Goal: Task Accomplishment & Management: Use online tool/utility

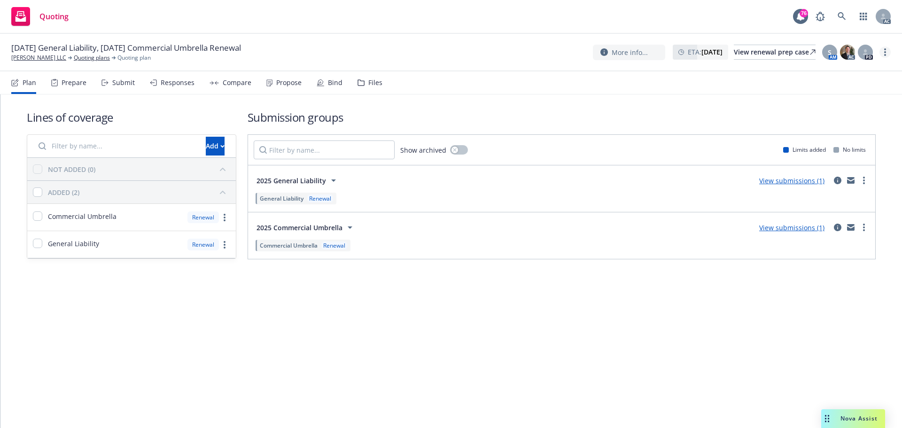
click at [885, 51] on icon "more" at bounding box center [885, 52] width 2 height 8
click at [824, 69] on link "Copy logging email" at bounding box center [837, 71] width 105 height 19
click at [884, 52] on circle "more" at bounding box center [885, 52] width 2 height 2
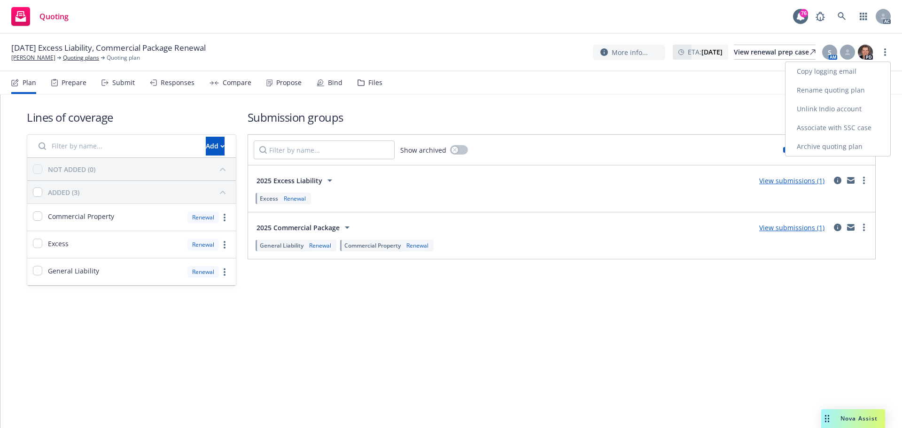
click at [858, 67] on link "Copy logging email" at bounding box center [837, 71] width 105 height 19
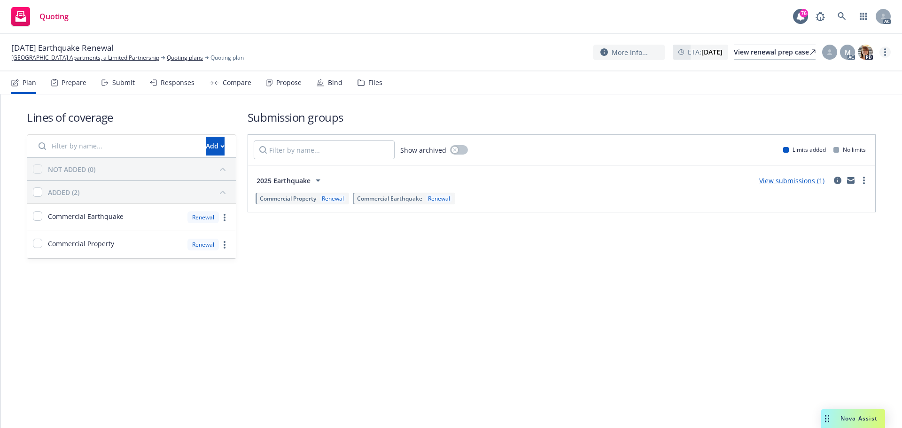
click at [883, 50] on link "more" at bounding box center [884, 52] width 11 height 11
click at [852, 67] on link "Copy logging email" at bounding box center [837, 71] width 105 height 19
